Goal: Find specific page/section: Find specific page/section

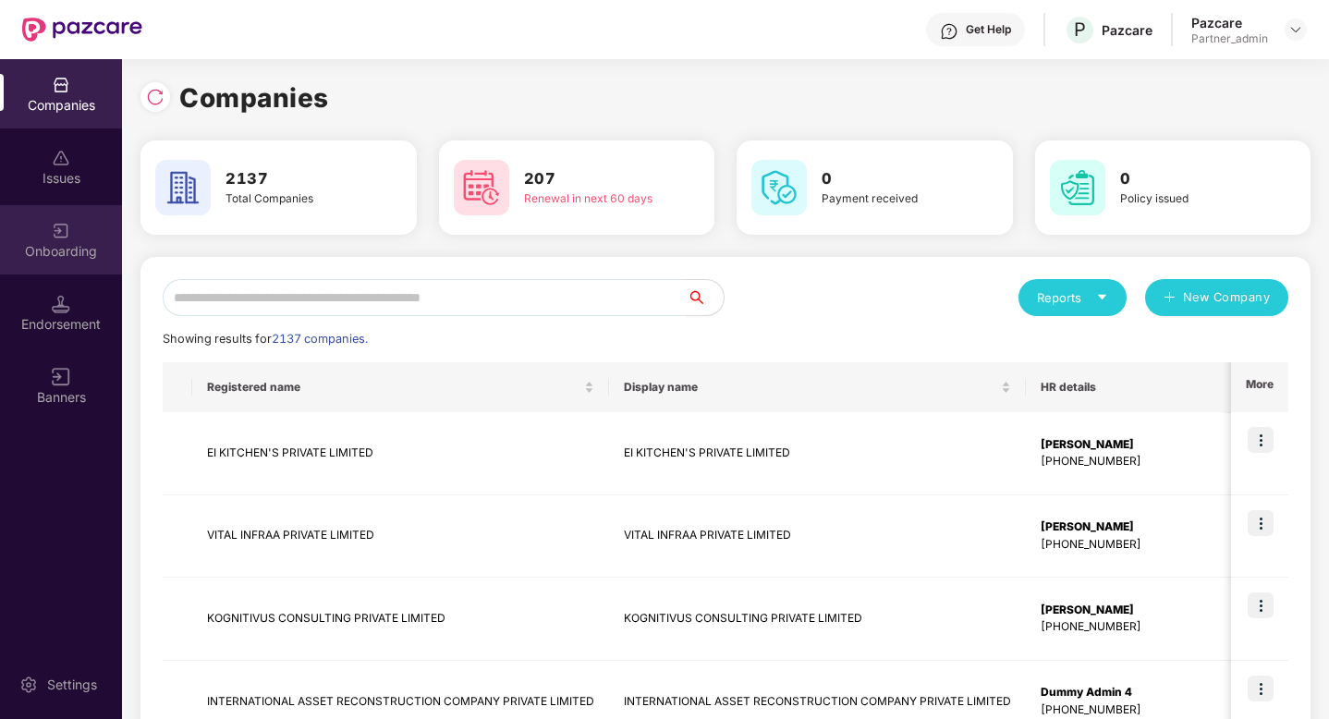
click at [79, 244] on div "Onboarding" at bounding box center [61, 251] width 122 height 18
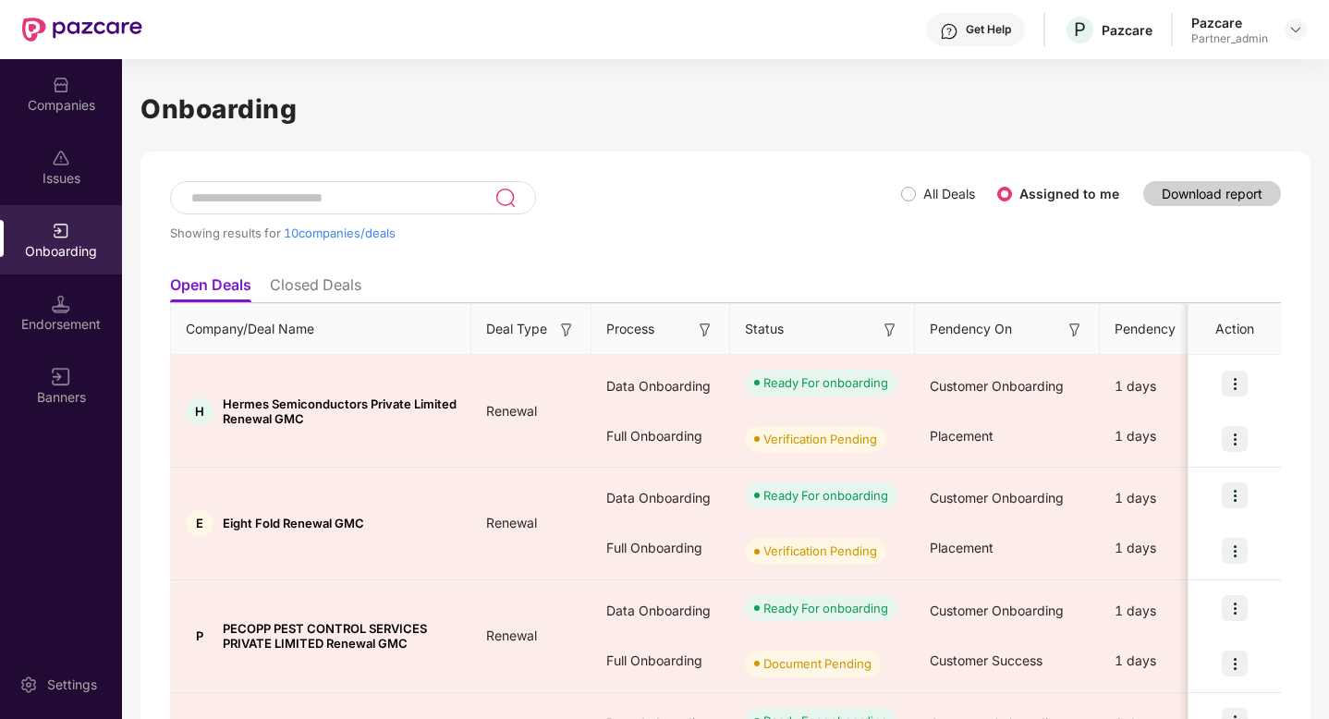
click at [290, 201] on input at bounding box center [341, 198] width 305 height 16
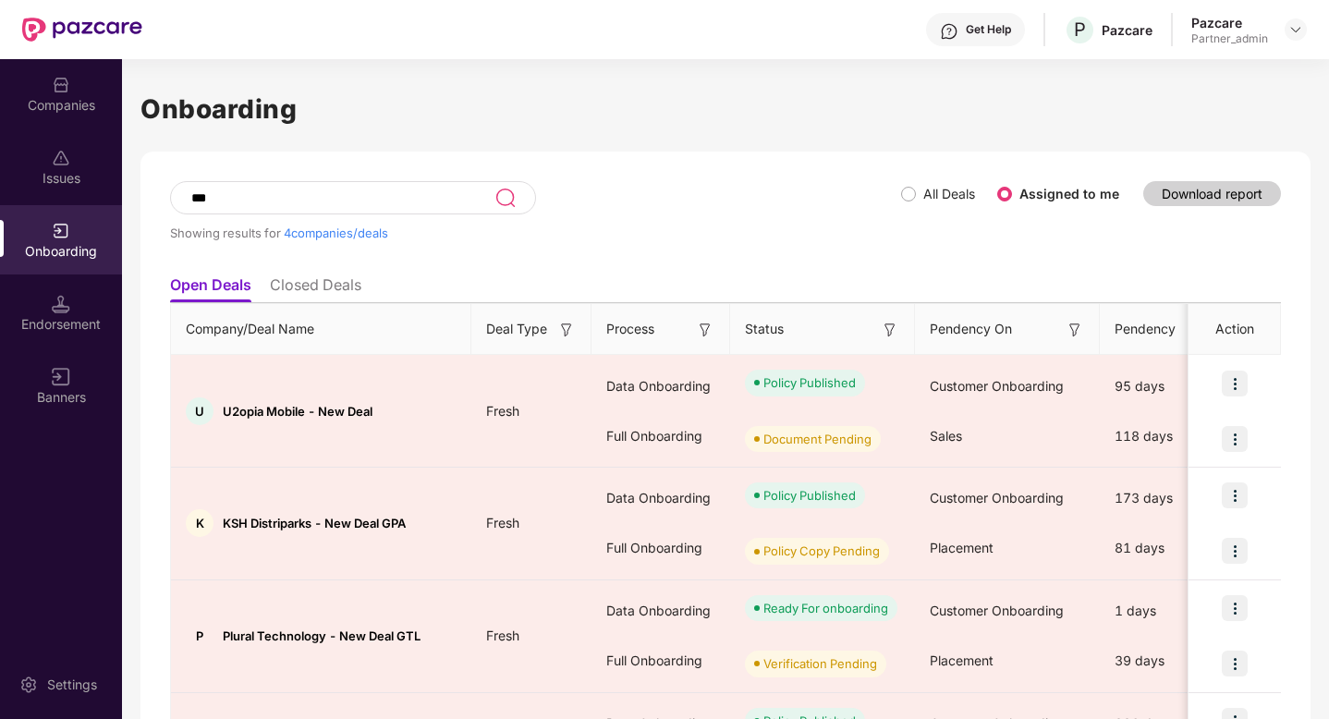
type input "***"
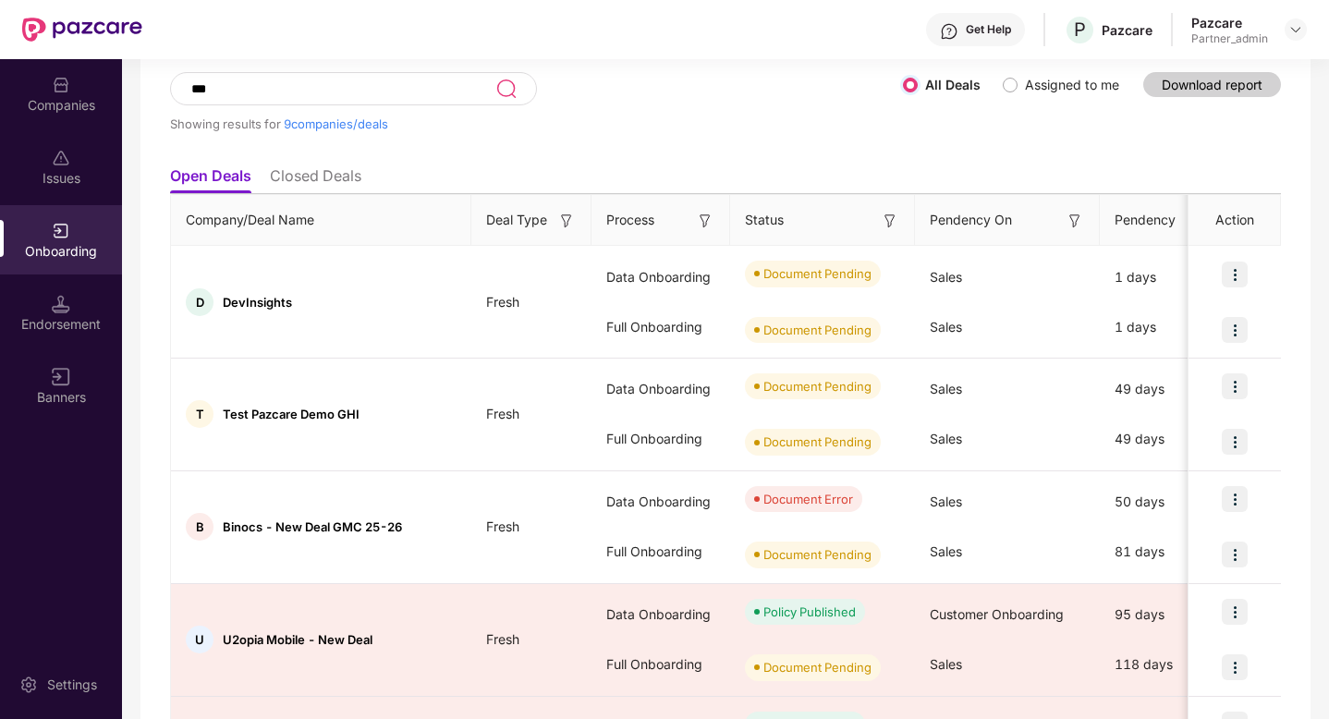
scroll to position [116, 0]
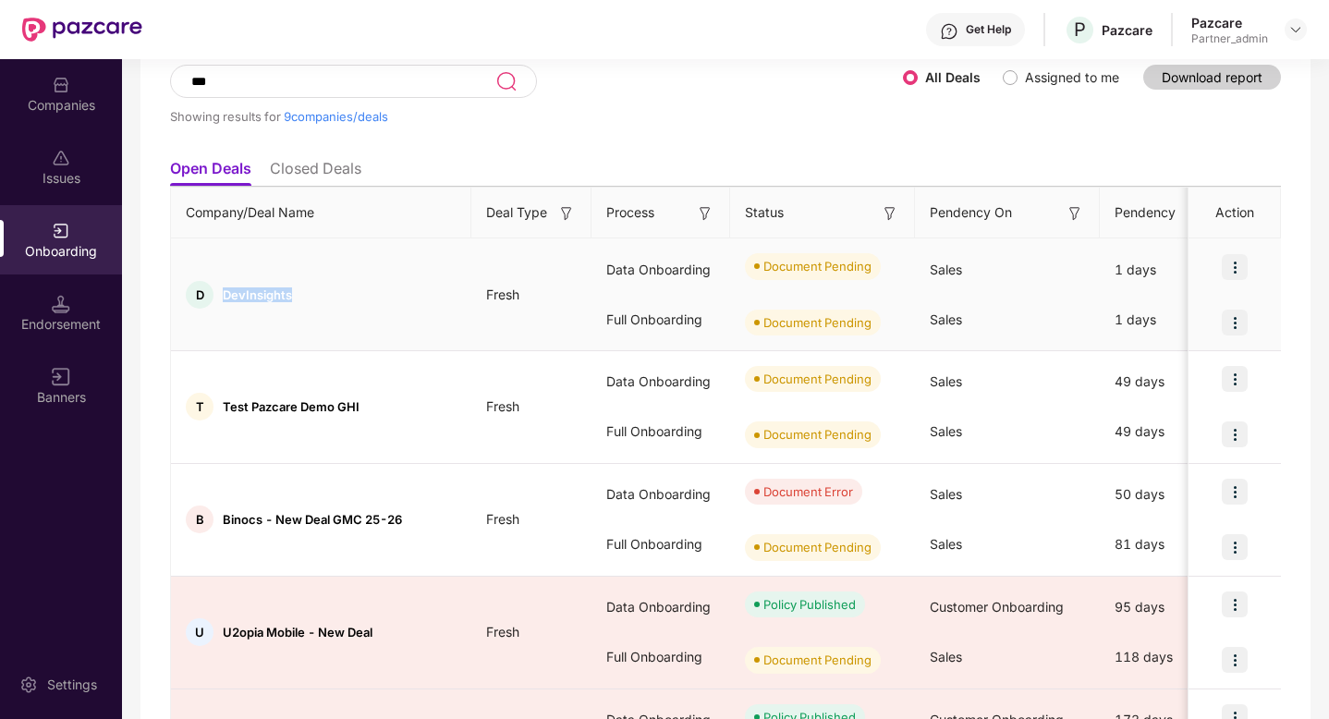
drag, startPoint x: 296, startPoint y: 293, endPoint x: 226, endPoint y: 290, distance: 69.4
click at [226, 290] on div "D DevInsights" at bounding box center [321, 295] width 300 height 28
copy span "DevInsights"
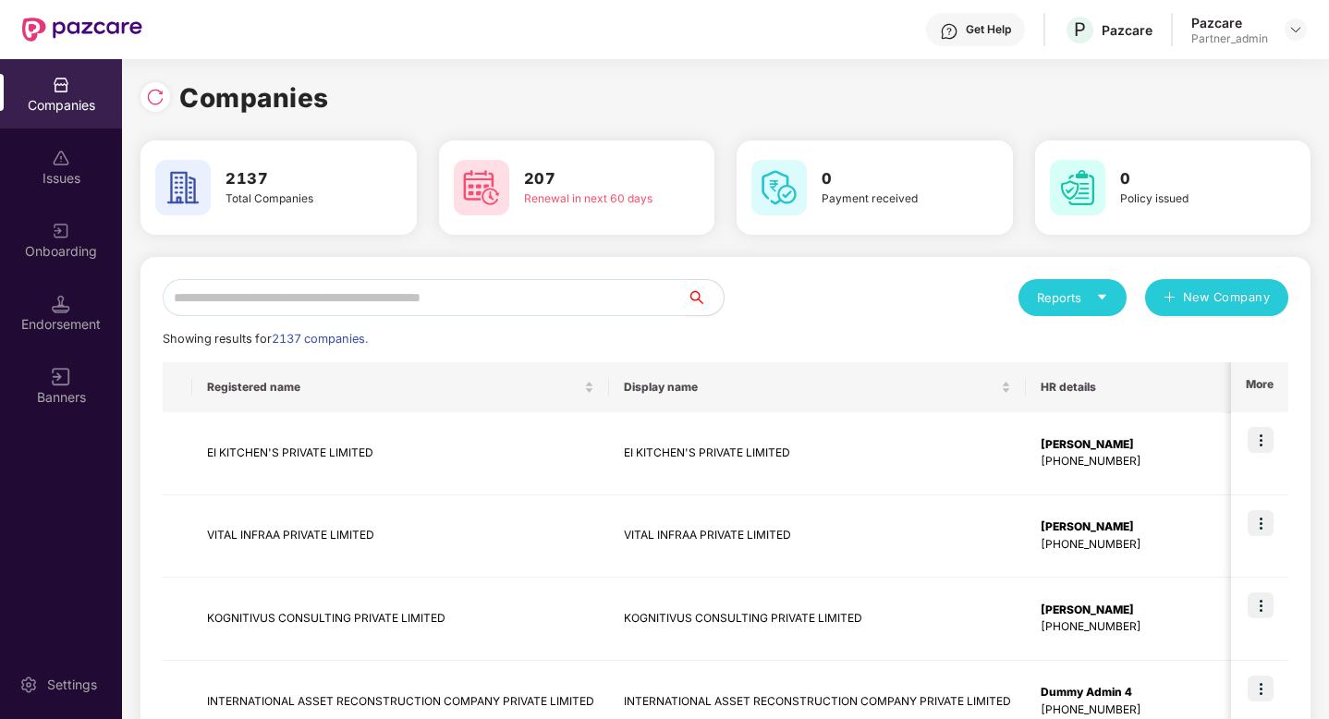
click at [77, 103] on div "Companies" at bounding box center [61, 105] width 122 height 18
click at [312, 299] on input "text" at bounding box center [425, 297] width 524 height 37
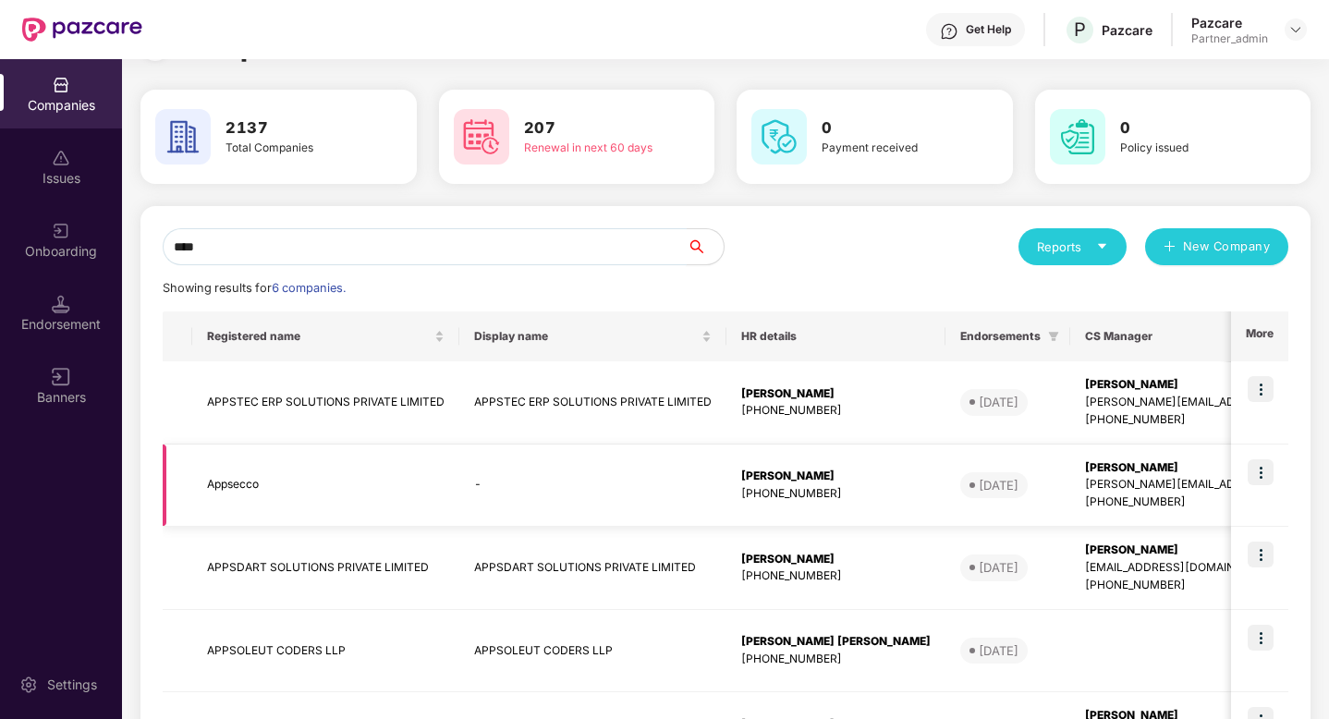
scroll to position [65, 0]
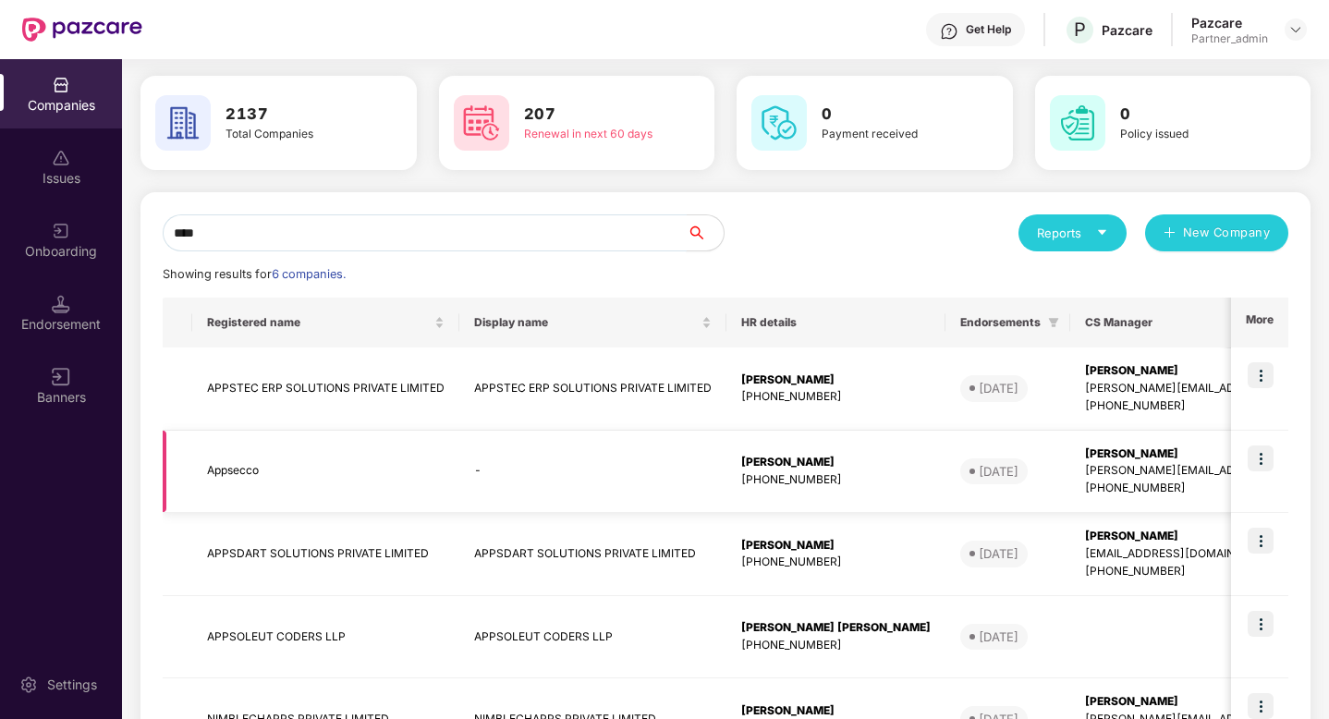
type input "****"
click at [1256, 457] on img at bounding box center [1260, 458] width 26 height 26
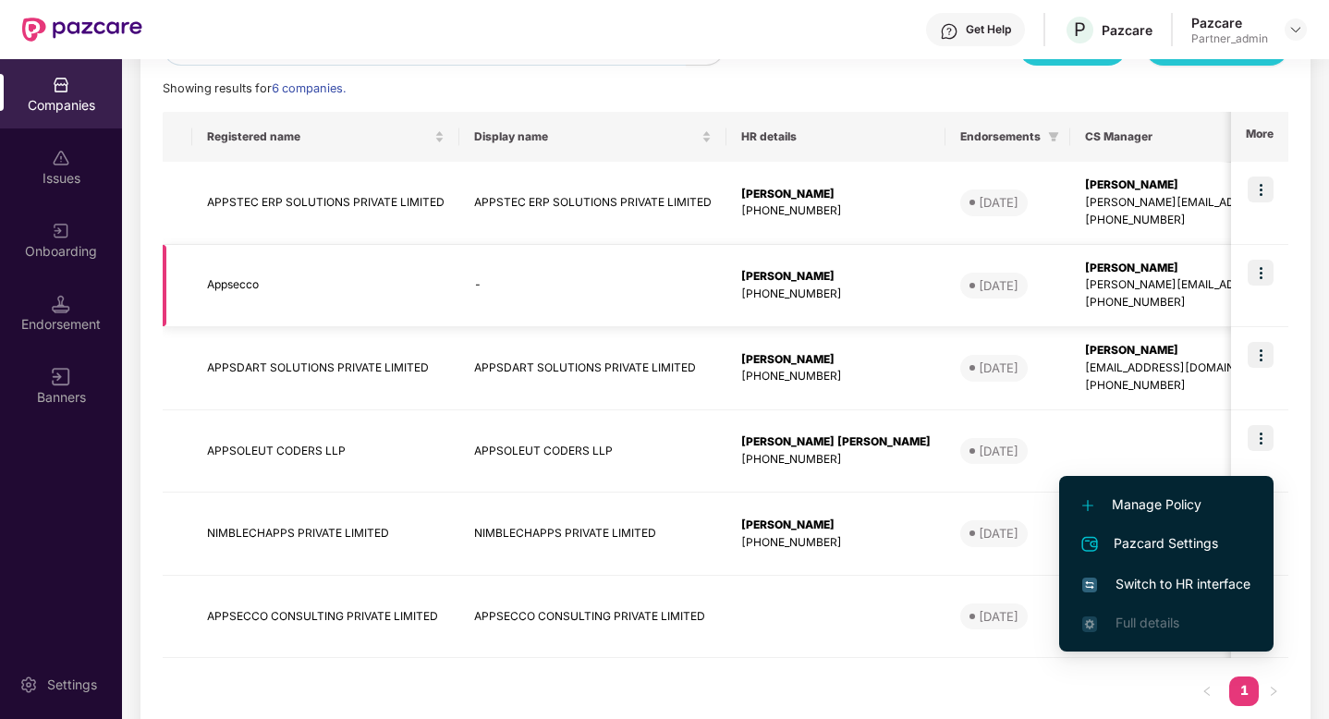
scroll to position [293, 0]
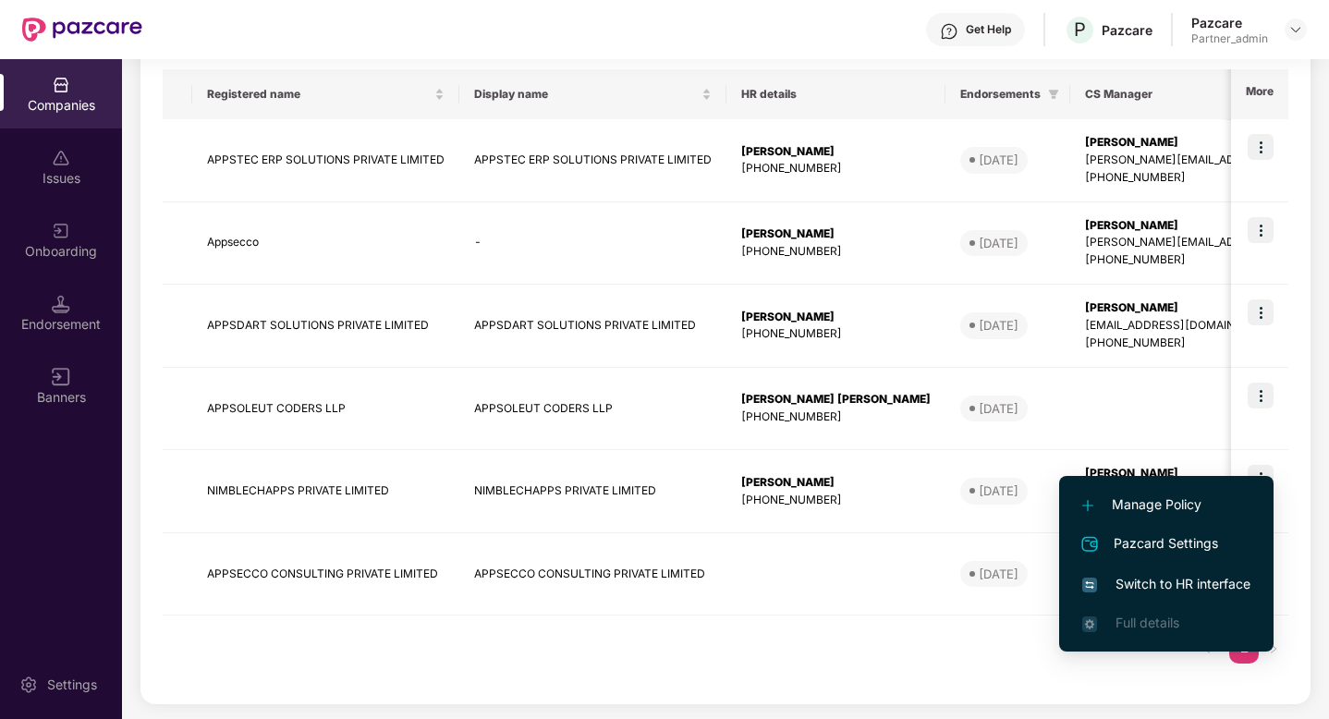
click at [820, 664] on div "Registered name Display name HR details Endorsements CS Manager Benefits Earlie…" at bounding box center [725, 375] width 1125 height 613
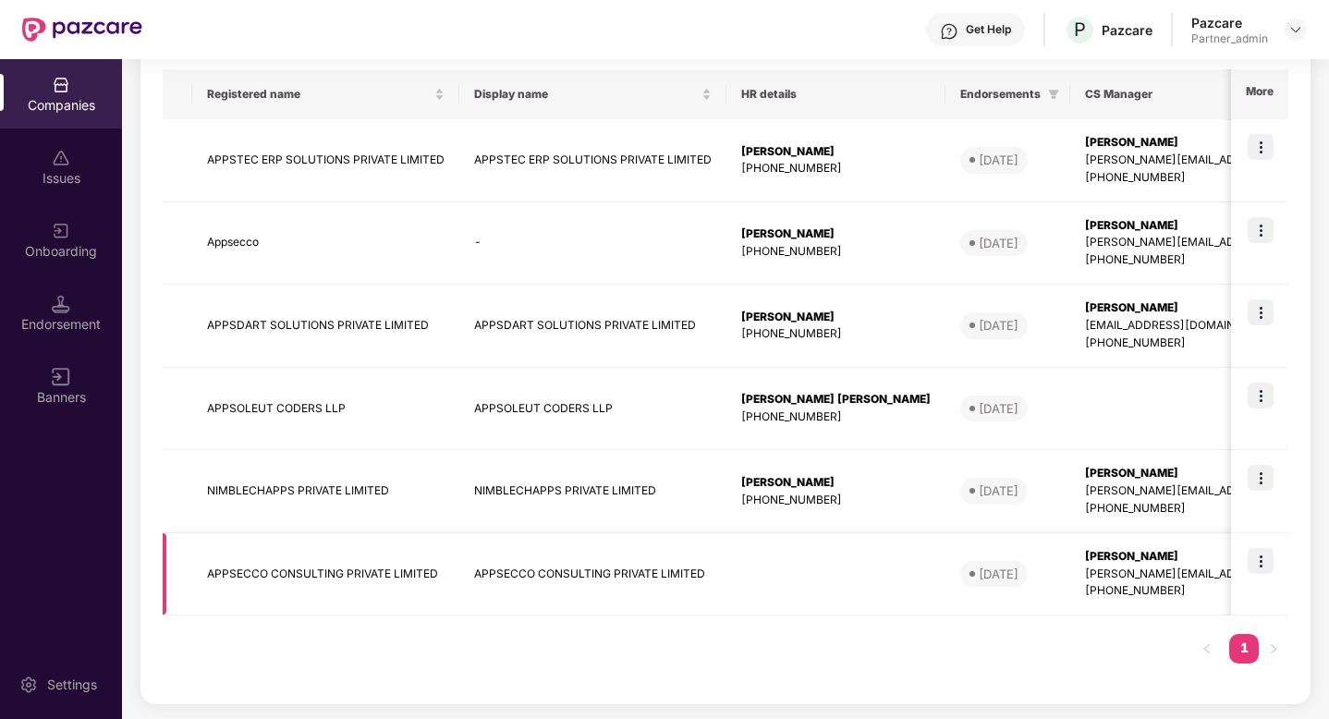
click at [1263, 556] on img at bounding box center [1260, 561] width 26 height 26
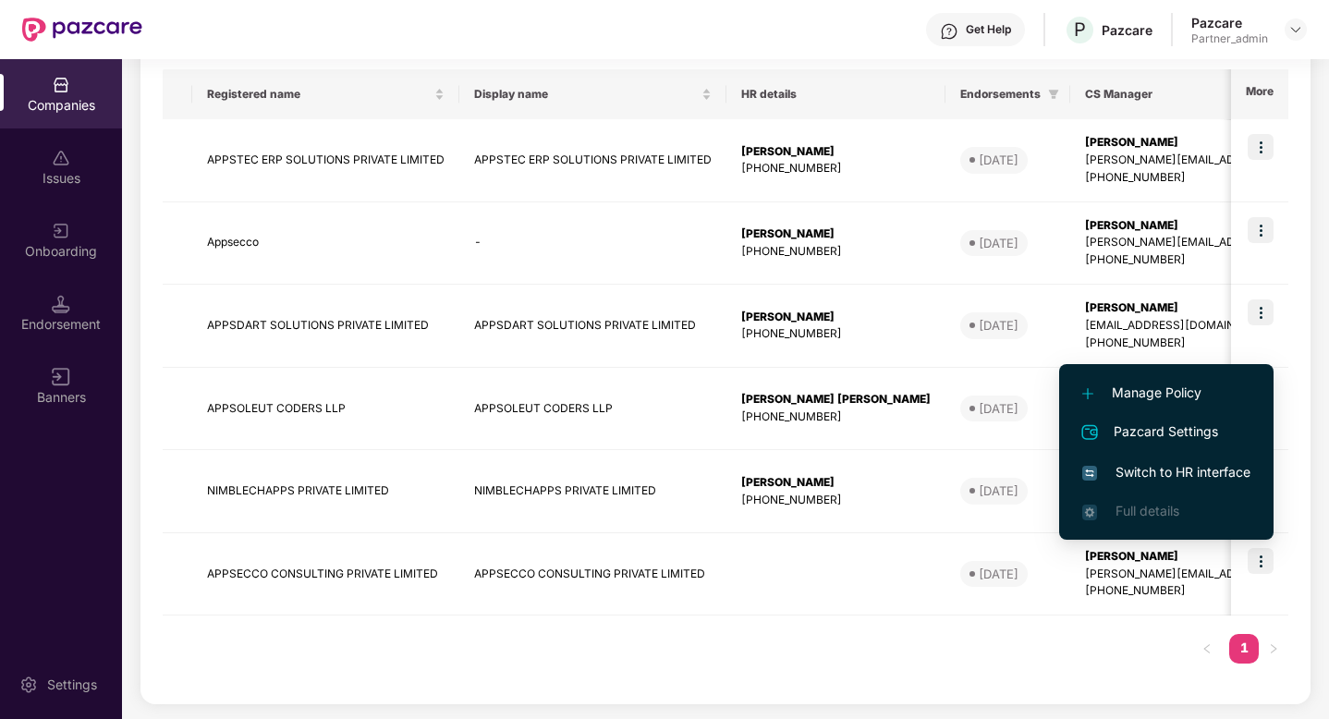
click at [1183, 472] on span "Switch to HR interface" at bounding box center [1166, 472] width 168 height 20
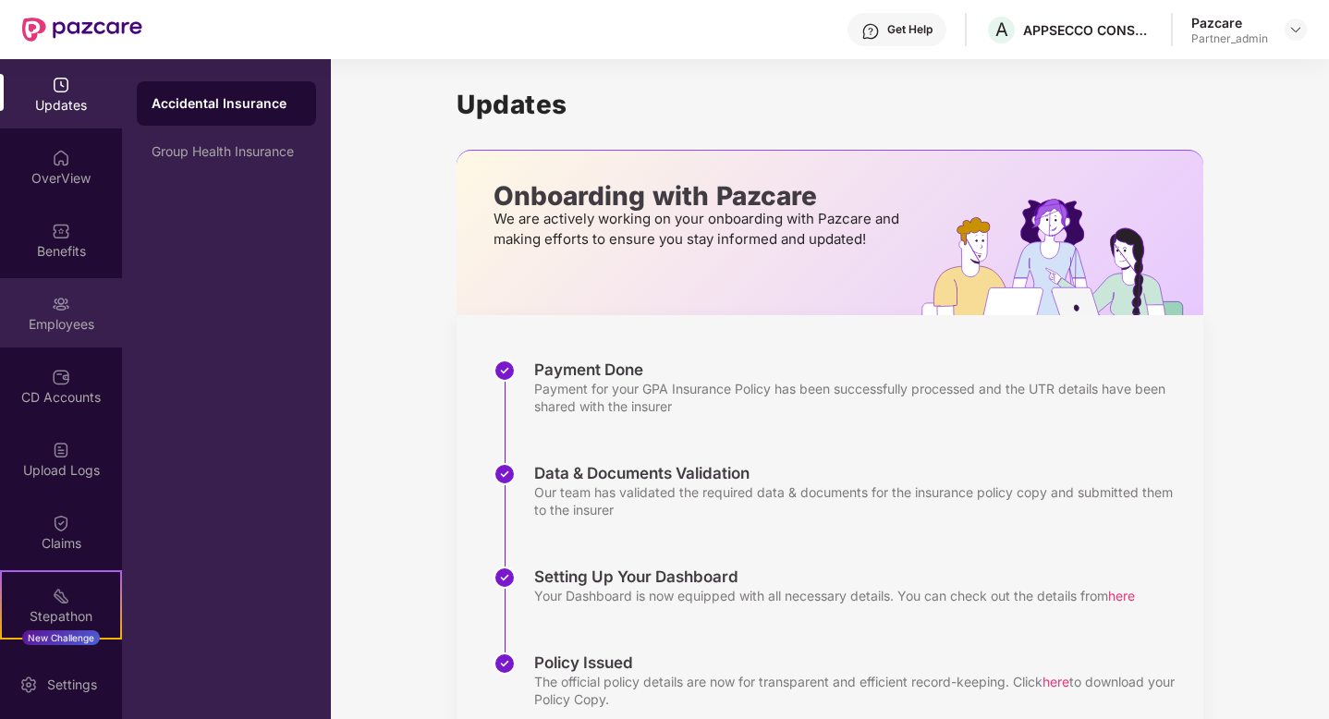
click at [54, 313] on div "Employees" at bounding box center [61, 312] width 122 height 69
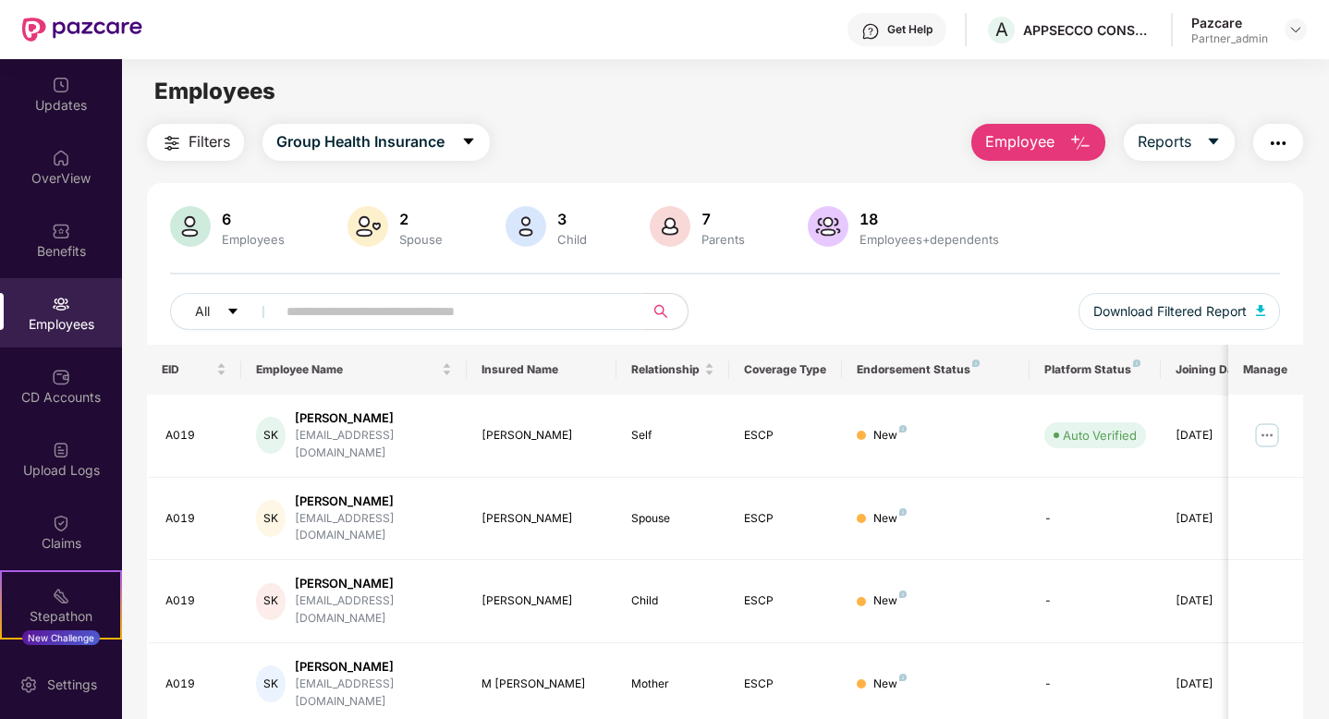
click at [491, 316] on input "text" at bounding box center [452, 312] width 332 height 28
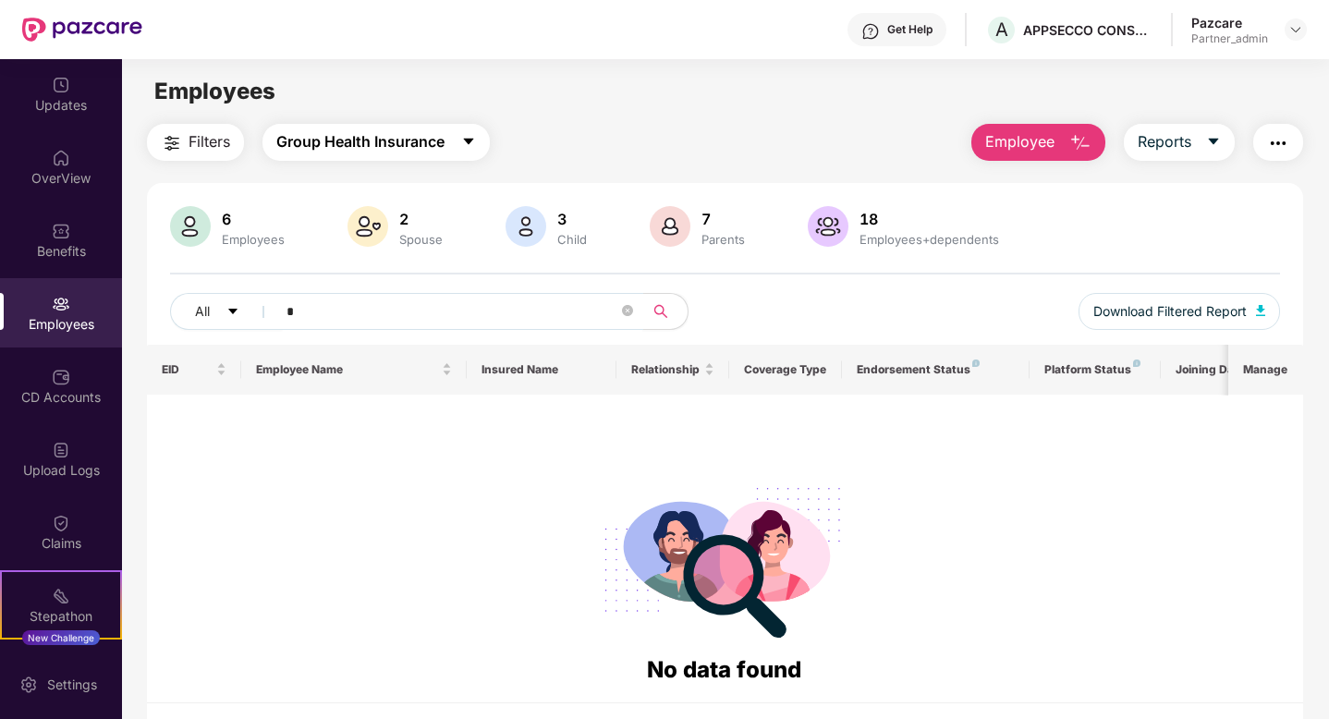
type input "*"
click at [392, 125] on button "Group Health Insurance" at bounding box center [375, 142] width 227 height 37
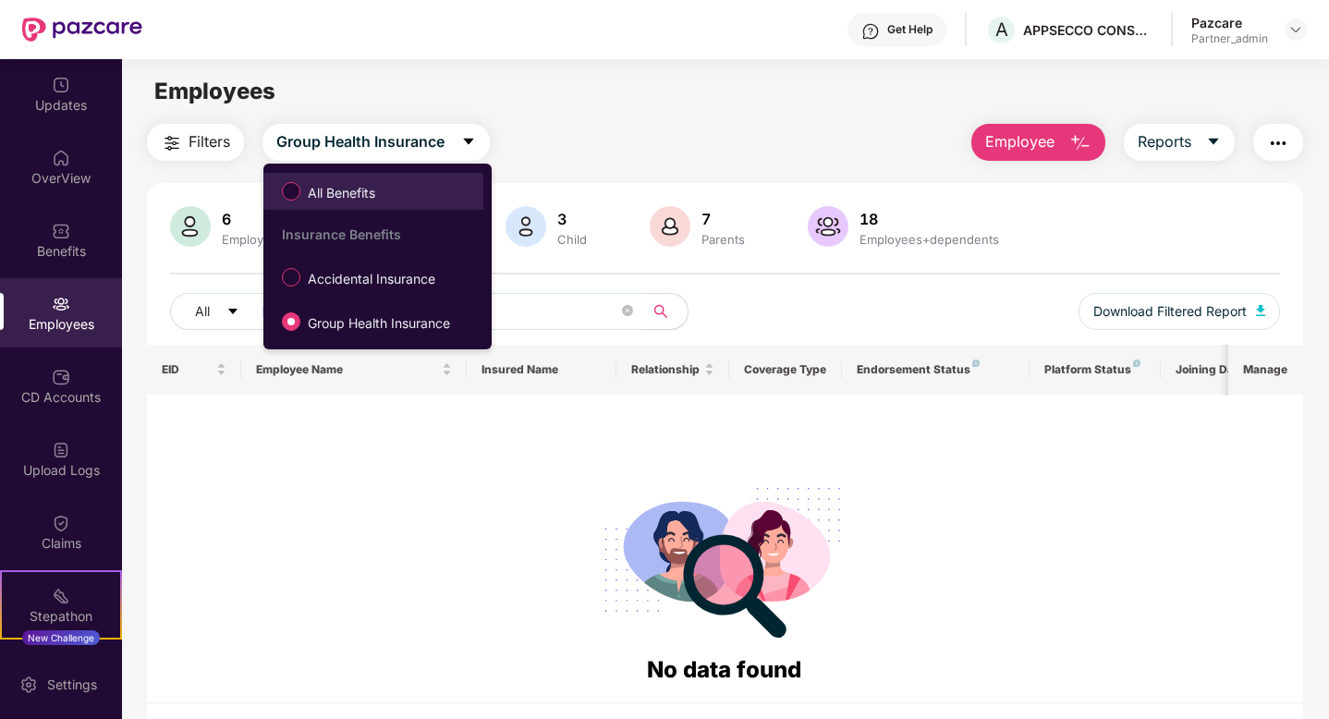
click at [349, 184] on span "All Benefits" at bounding box center [341, 193] width 82 height 20
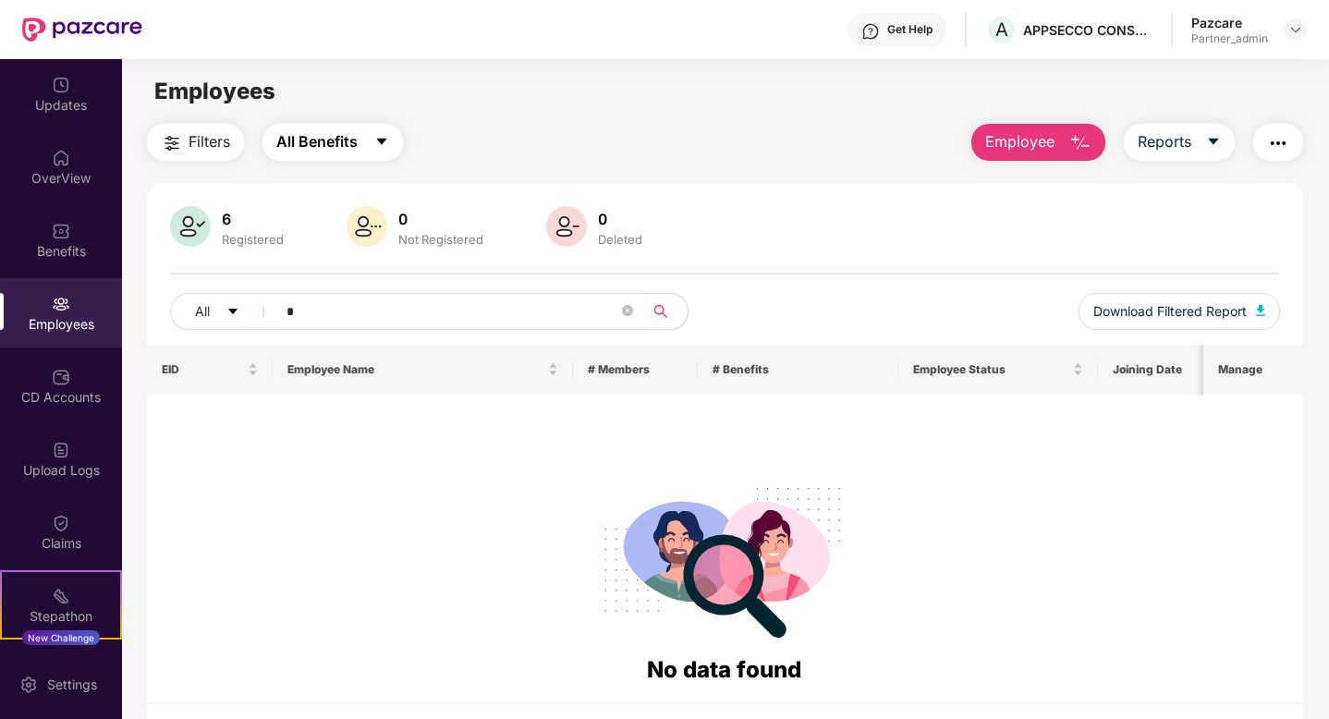
click at [381, 148] on icon "caret-down" at bounding box center [381, 141] width 15 height 15
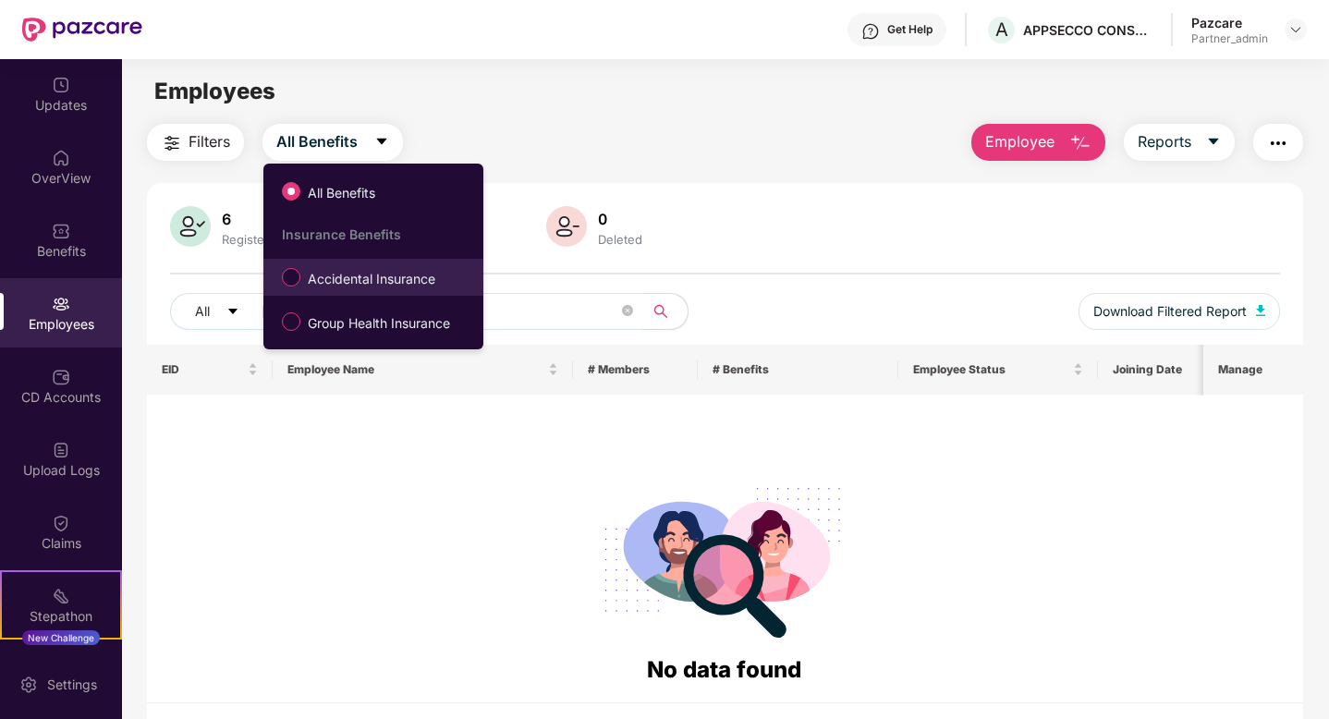
click at [383, 282] on span "Accidental Insurance" at bounding box center [371, 279] width 142 height 20
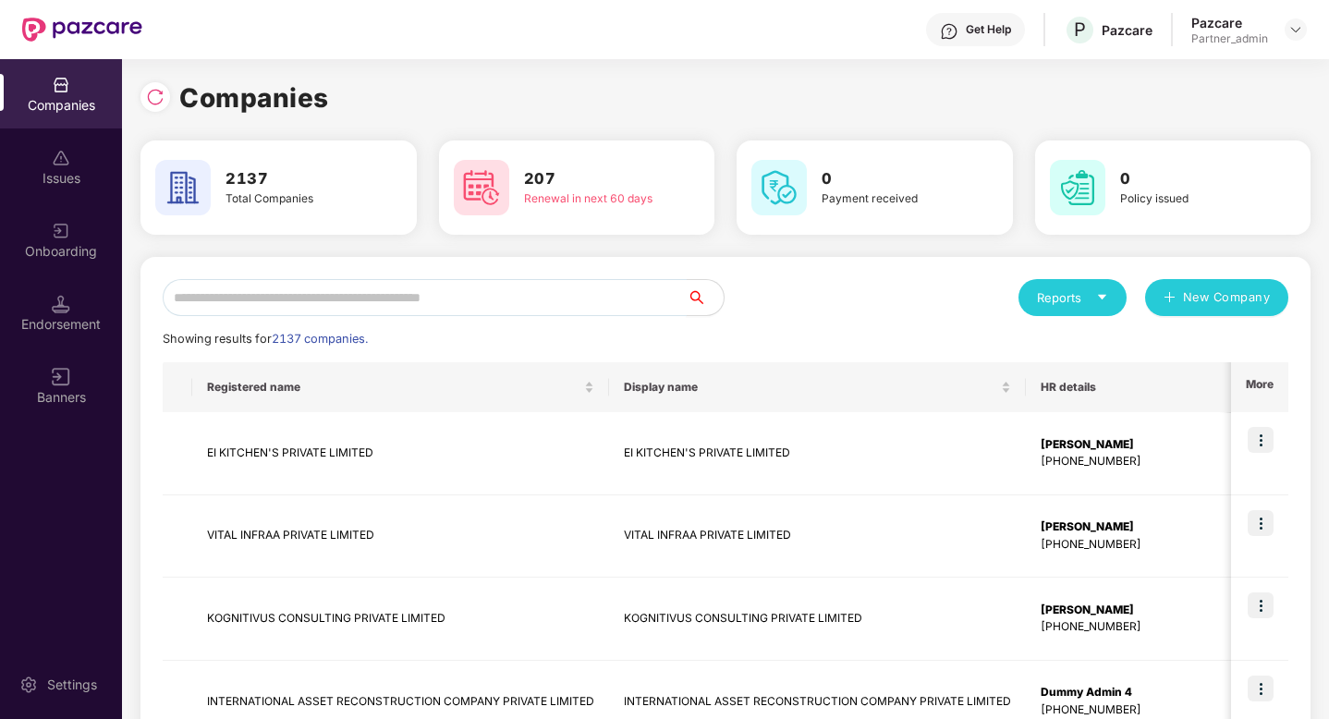
click at [311, 284] on input "text" at bounding box center [425, 297] width 524 height 37
paste input "**********"
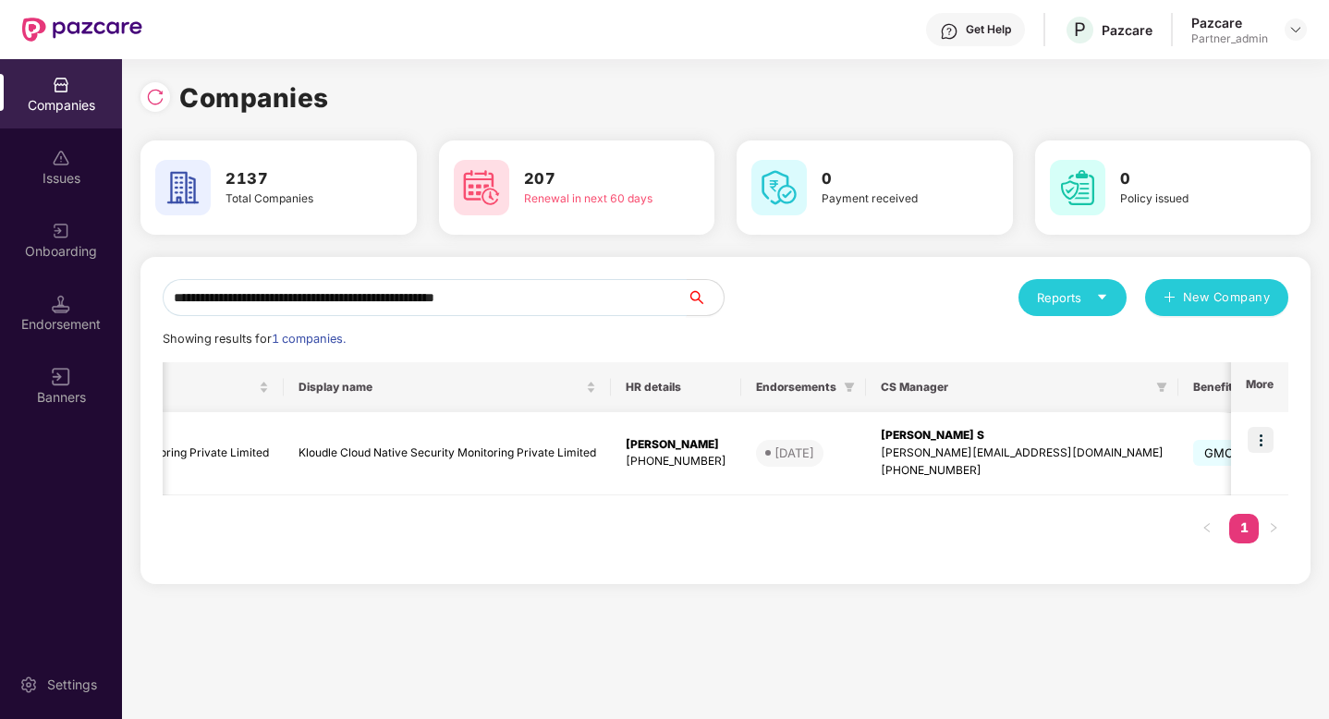
scroll to position [0, 247]
type input "**********"
click at [1263, 447] on img at bounding box center [1260, 440] width 26 height 26
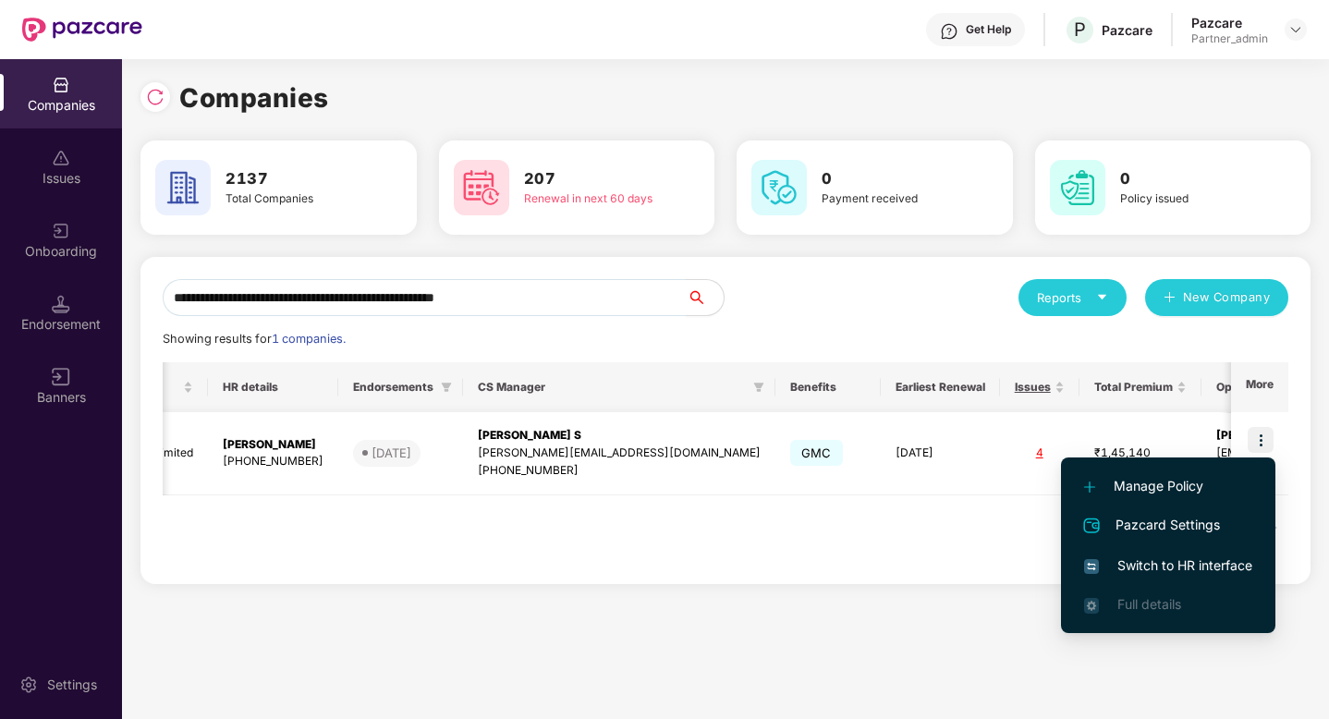
scroll to position [0, 656]
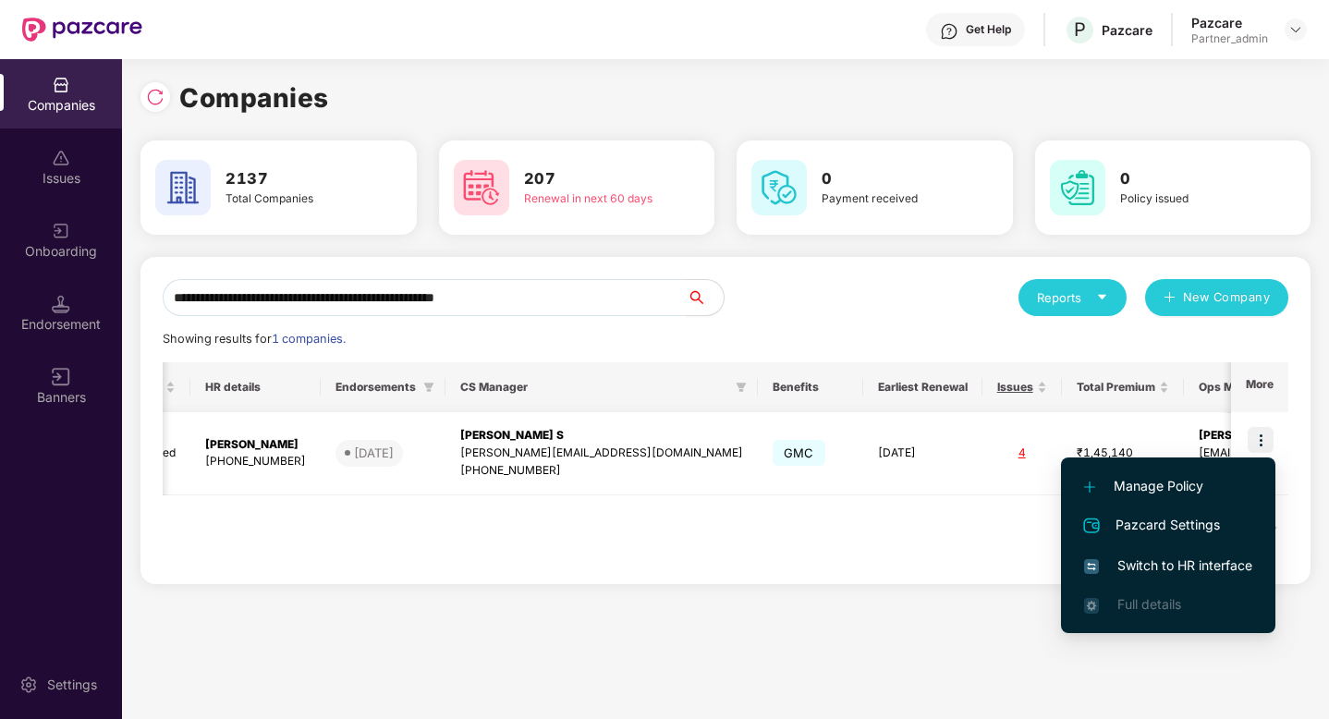
click at [1264, 432] on img at bounding box center [1260, 440] width 26 height 26
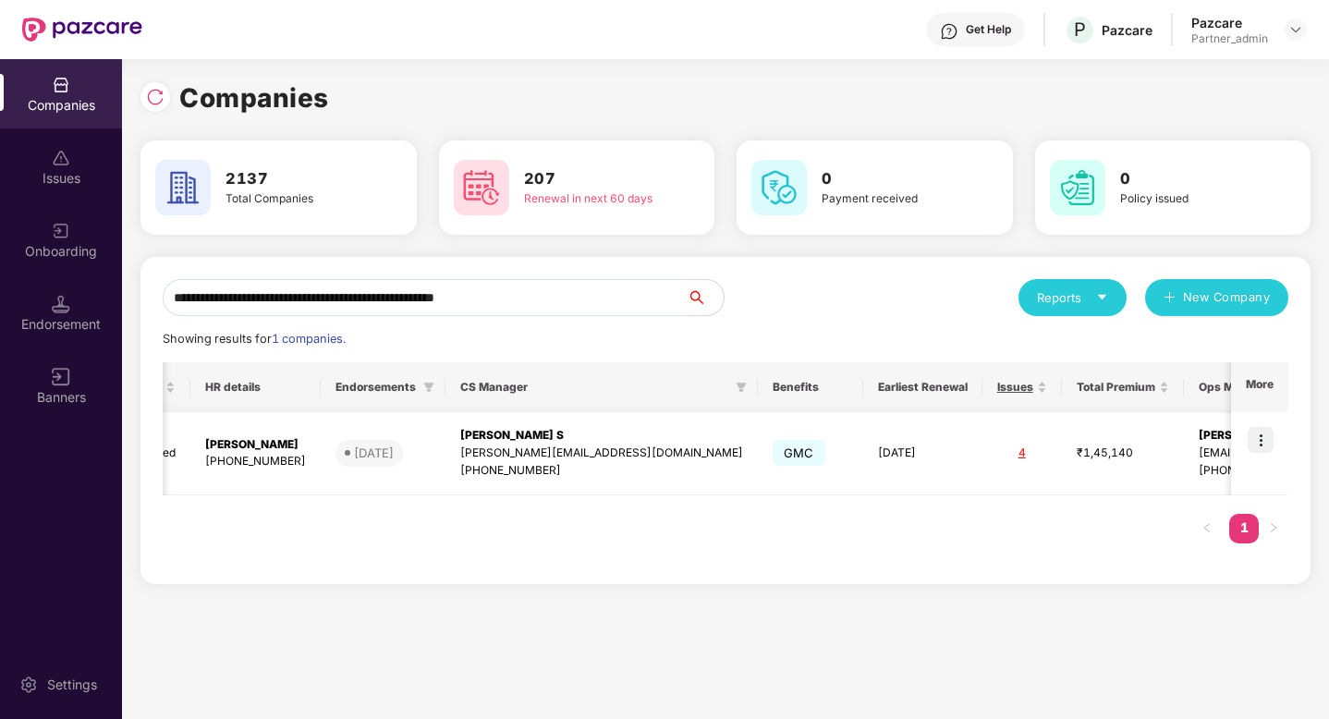
click at [1259, 444] on img at bounding box center [1260, 440] width 26 height 26
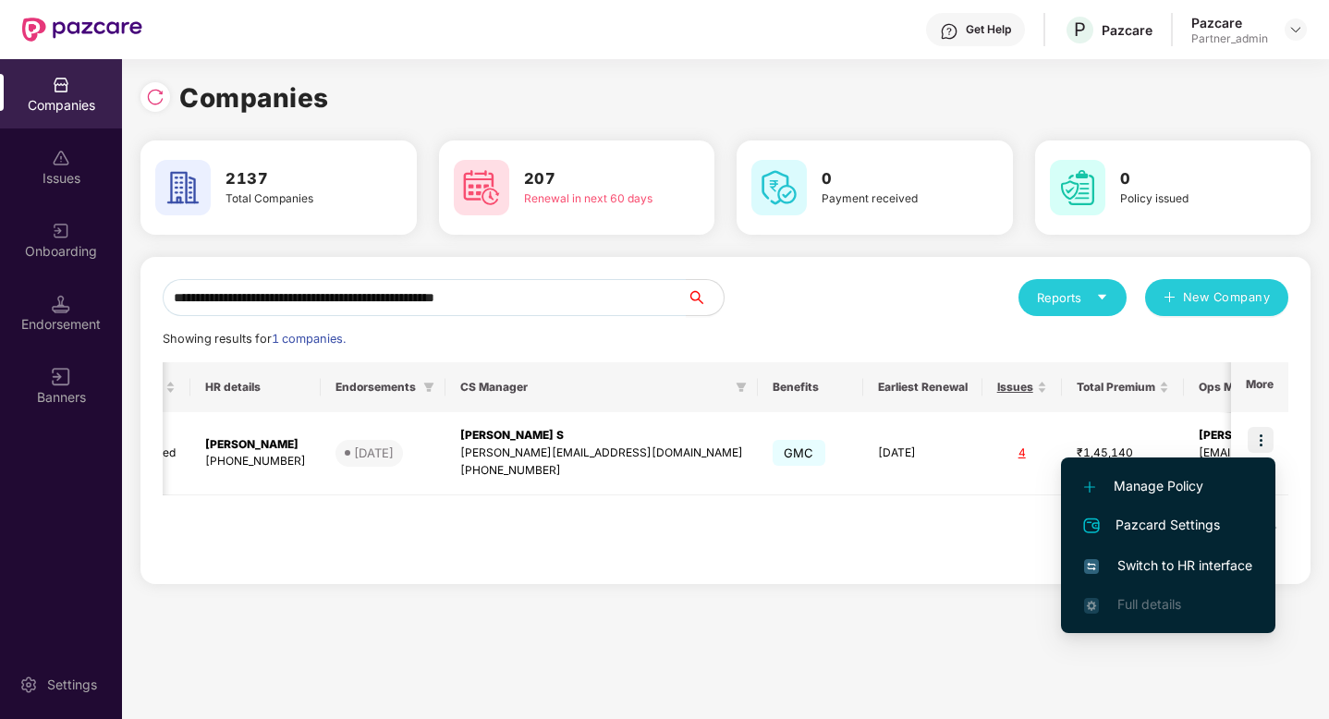
click at [1162, 555] on span "Switch to HR interface" at bounding box center [1168, 565] width 168 height 20
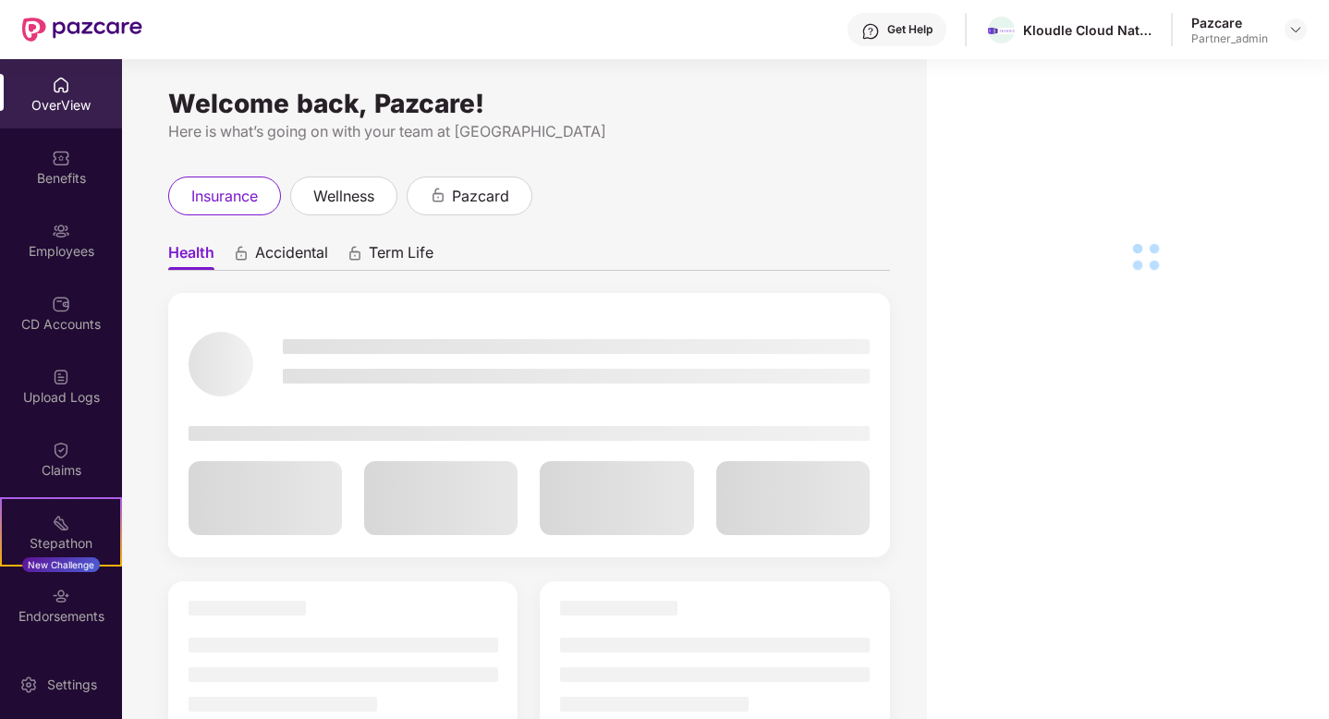
click at [85, 257] on div "Employees" at bounding box center [61, 251] width 122 height 18
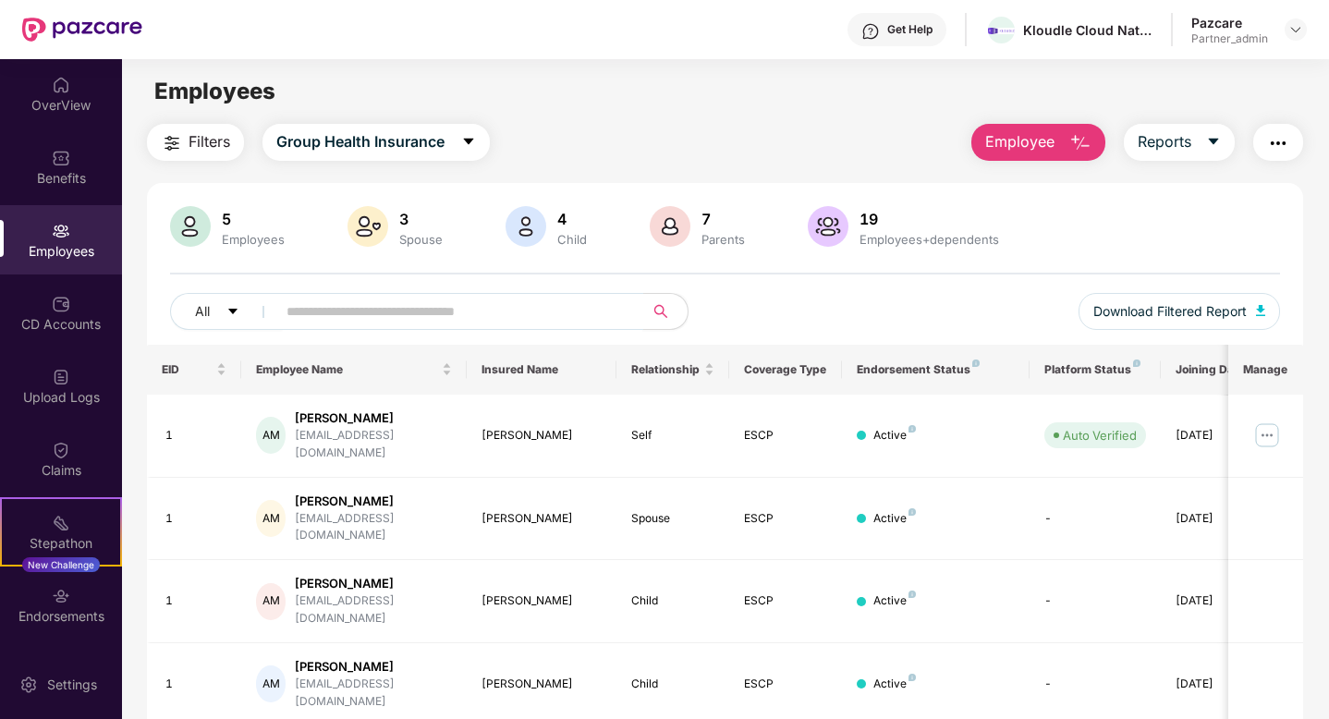
click at [332, 308] on input "text" at bounding box center [452, 312] width 332 height 28
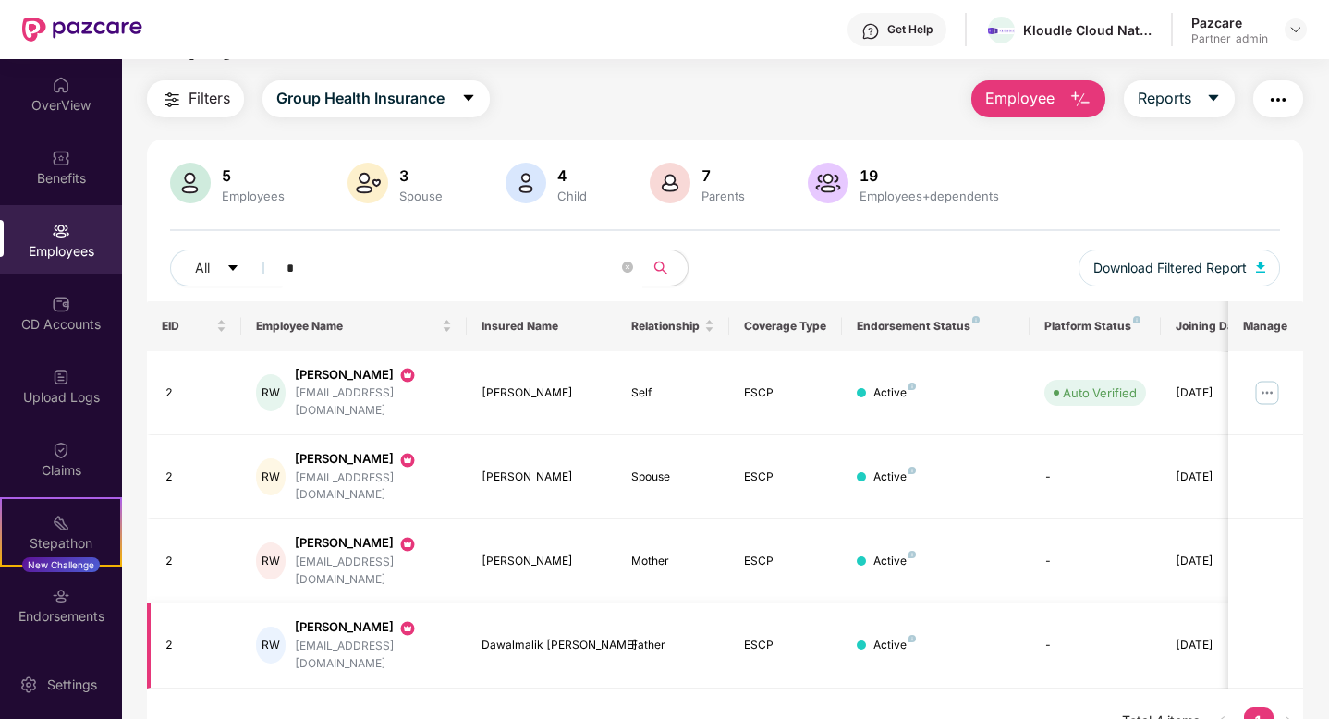
scroll to position [45, 0]
type input "*"
